Goal: Find contact information: Find contact information

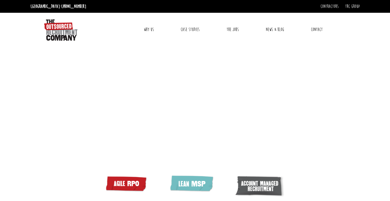
click at [320, 30] on link "Contact" at bounding box center [317, 29] width 20 height 13
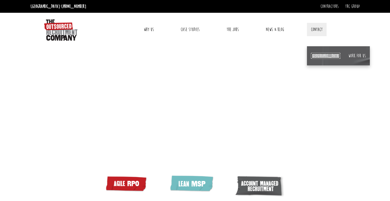
click at [312, 55] on link "[GEOGRAPHIC_DATA]" at bounding box center [325, 56] width 29 height 6
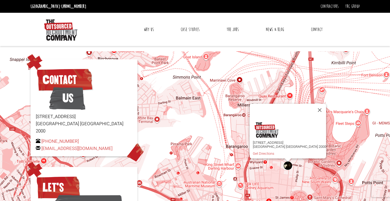
click at [148, 30] on link "Why Us" at bounding box center [149, 29] width 18 height 13
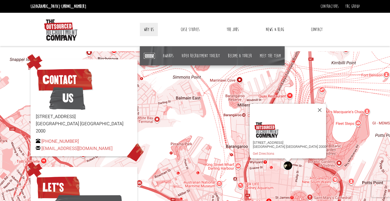
click at [147, 57] on link "Reviews" at bounding box center [149, 56] width 11 height 6
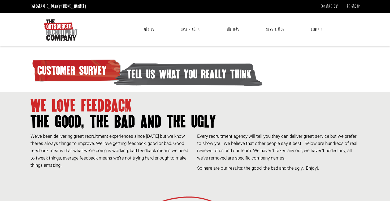
click at [148, 32] on link "Why Us" at bounding box center [149, 29] width 18 height 13
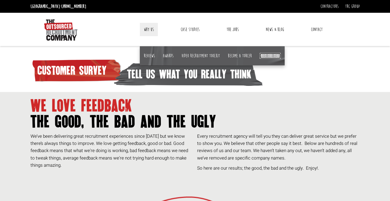
click at [267, 56] on link "Meet the team" at bounding box center [270, 56] width 21 height 6
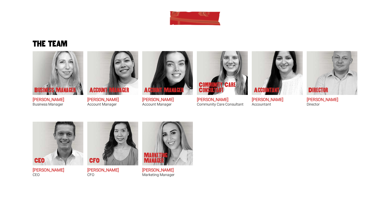
scroll to position [181, 0]
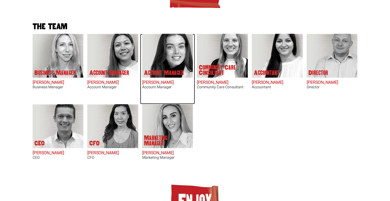
click at [169, 75] on p "Account Manager" at bounding box center [164, 72] width 40 height 5
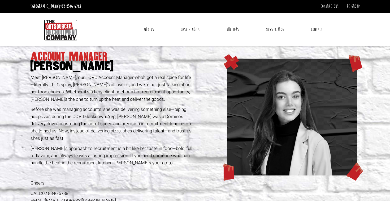
click at [66, 28] on img at bounding box center [60, 29] width 33 height 21
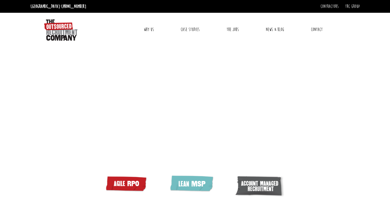
click at [143, 29] on link "Why Us" at bounding box center [149, 29] width 18 height 13
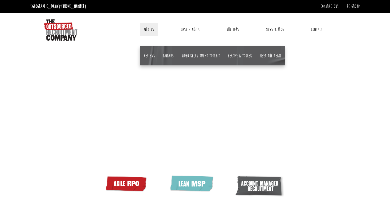
click at [266, 58] on li "Meet the team" at bounding box center [270, 55] width 29 height 19
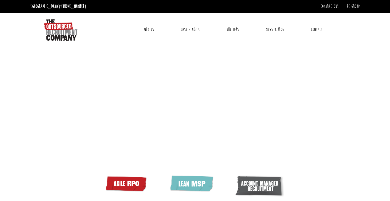
click at [150, 32] on link "Why Us" at bounding box center [149, 29] width 18 height 13
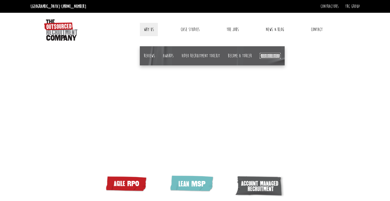
click at [263, 56] on link "Meet the team" at bounding box center [270, 56] width 21 height 6
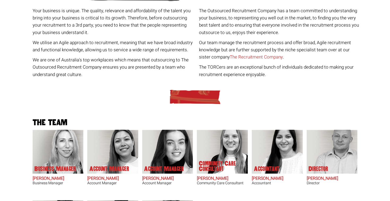
scroll to position [149, 0]
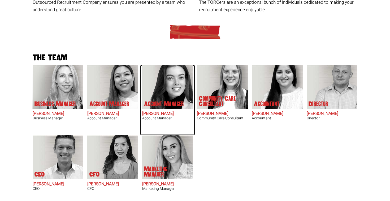
click at [171, 101] on p "Account Manager" at bounding box center [164, 103] width 40 height 5
